Goal: Use online tool/utility

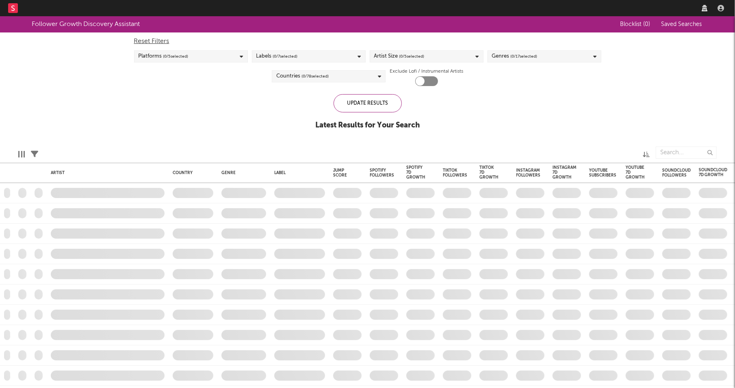
checkbox input "true"
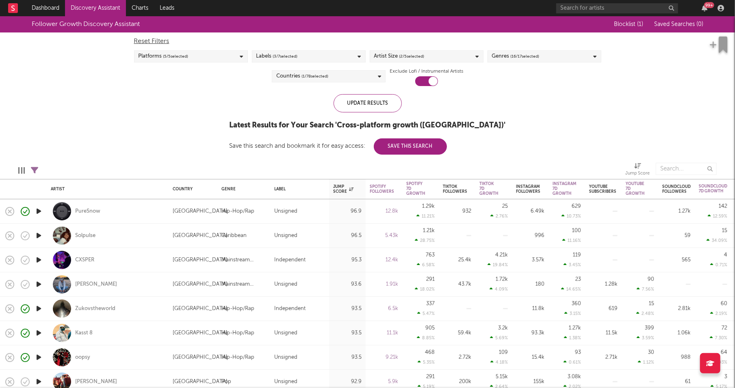
click at [101, 5] on link "Discovery Assistant" at bounding box center [95, 8] width 61 height 16
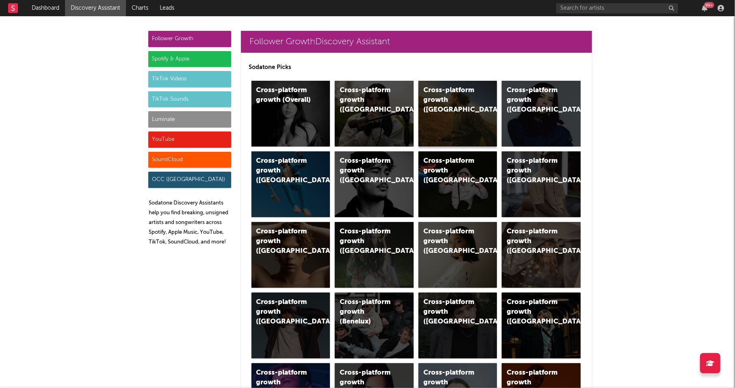
click at [455, 135] on div "Cross-platform growth ([GEOGRAPHIC_DATA])" at bounding box center [458, 114] width 79 height 66
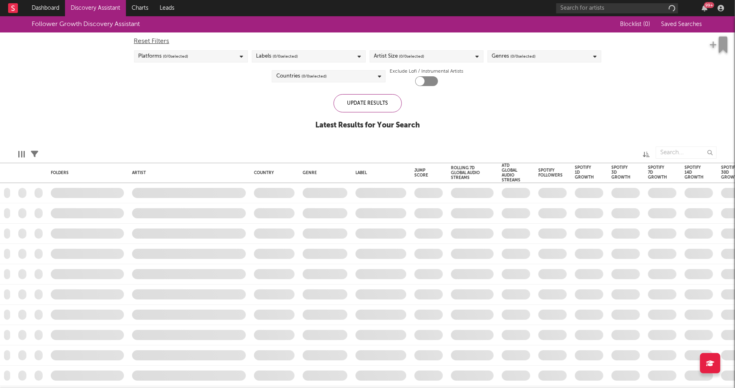
checkbox input "true"
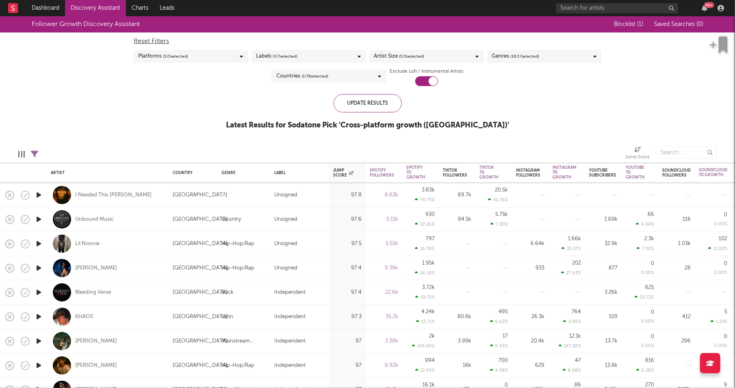
click at [375, 57] on div "Artist Size ( 5 / 5 selected)" at bounding box center [399, 57] width 50 height 10
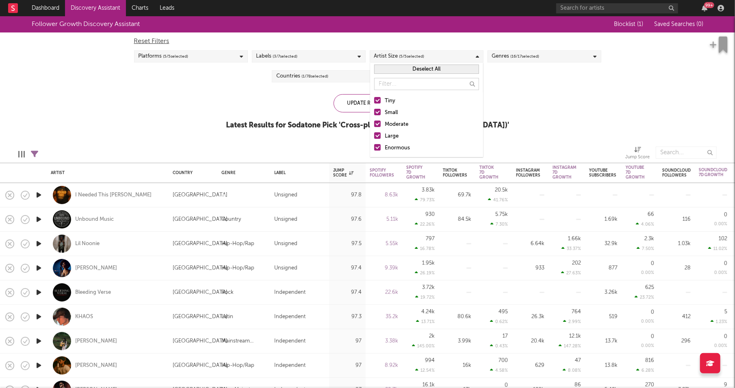
click at [391, 124] on div "Moderate" at bounding box center [432, 125] width 94 height 10
click at [374, 124] on input "Moderate" at bounding box center [374, 125] width 0 height 10
click at [391, 137] on div "Large" at bounding box center [432, 137] width 94 height 10
click at [374, 137] on input "Large" at bounding box center [374, 137] width 0 height 10
click at [391, 148] on div "Enormous" at bounding box center [432, 148] width 94 height 10
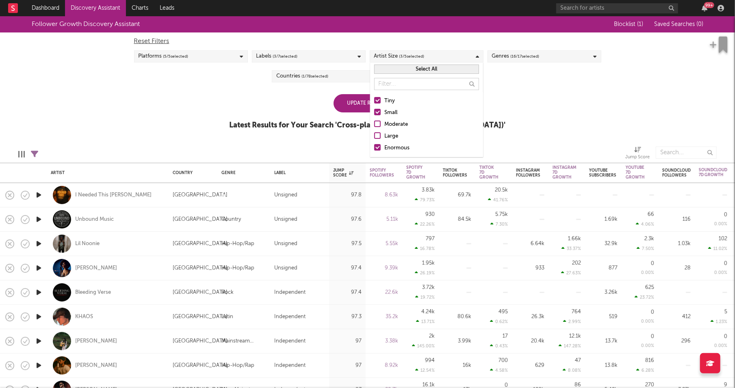
click at [374, 148] on input "Enormous" at bounding box center [374, 148] width 0 height 10
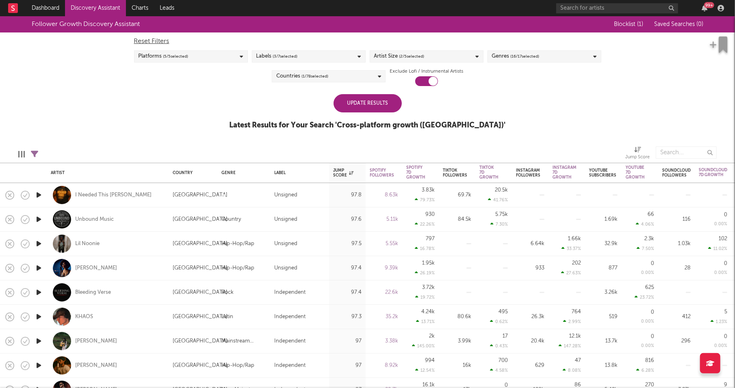
click at [306, 101] on div "Update Results Latest Results for Your Search ' Cross-platform growth ([GEOGRAP…" at bounding box center [368, 116] width 276 height 44
click at [226, 54] on div "Platforms ( 5 / 5 selected)" at bounding box center [191, 56] width 114 height 12
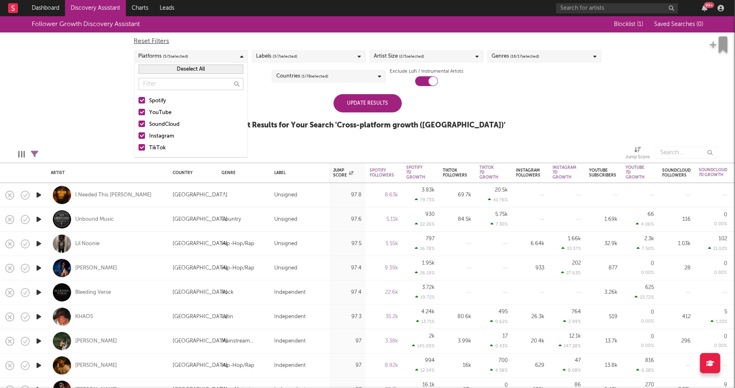
click at [289, 102] on div "Update Results Latest Results for Your Search ' Cross-platform growth ([GEOGRAP…" at bounding box center [368, 116] width 276 height 44
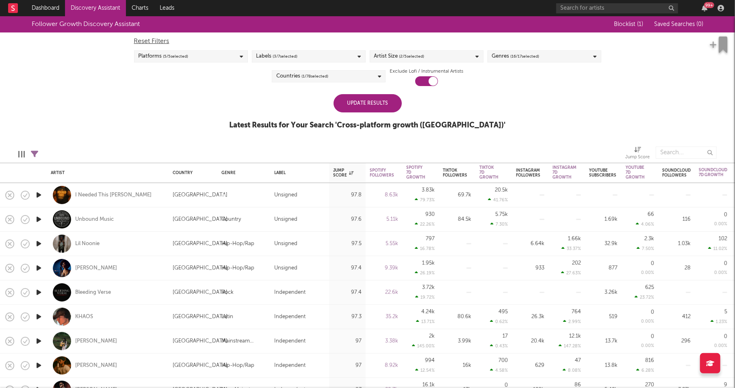
click at [346, 102] on div "Update Results" at bounding box center [368, 103] width 68 height 18
